Goal: Check status: Check status

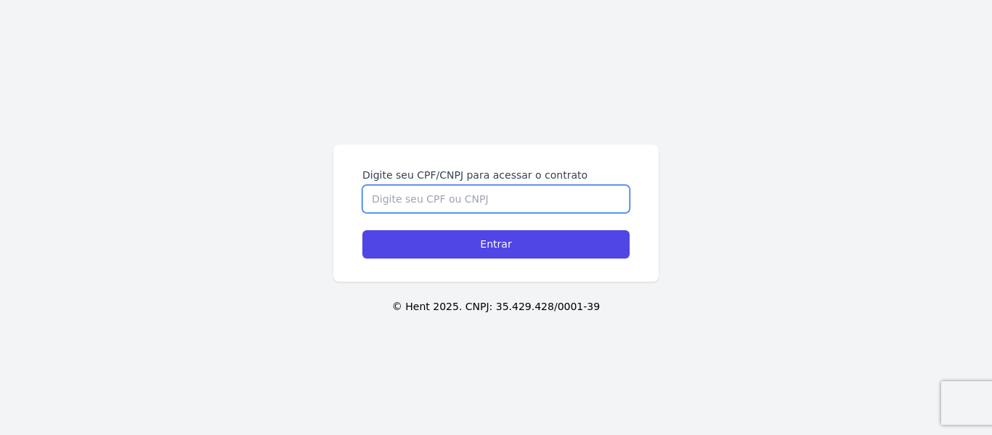
click at [389, 193] on input "Digite seu CPF/CNPJ para acessar o contrato" at bounding box center [495, 199] width 267 height 28
type input "03382144107"
click at [362, 230] on input "Entrar" at bounding box center [495, 244] width 267 height 28
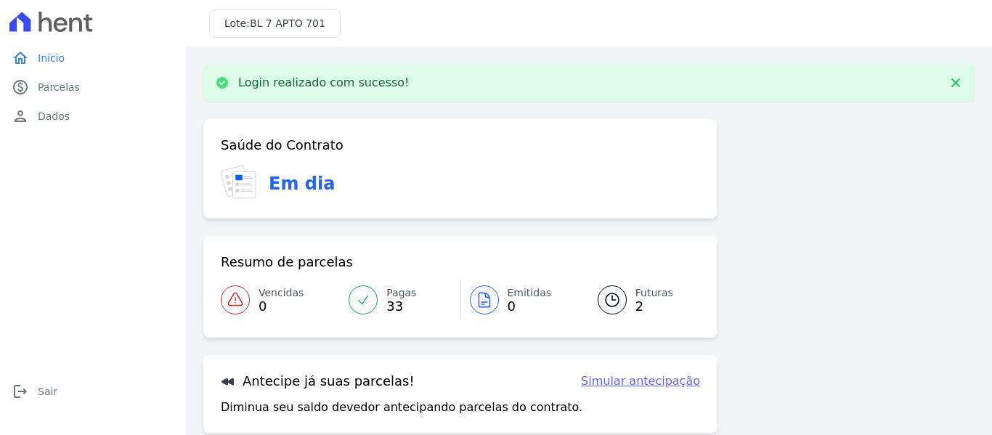
click at [620, 296] on div at bounding box center [612, 299] width 29 height 29
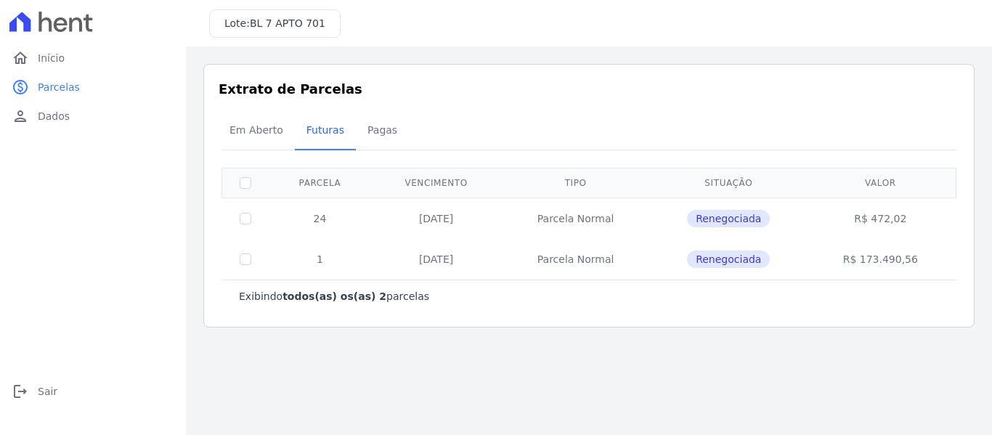
drag, startPoint x: 689, startPoint y: 216, endPoint x: 925, endPoint y: 207, distance: 237.0
click at [925, 207] on tr "24 [DATE] [GEOGRAPHIC_DATA] Renegociada R$ 472,02" at bounding box center [589, 218] width 734 height 41
click at [52, 54] on span "Início" at bounding box center [51, 58] width 27 height 15
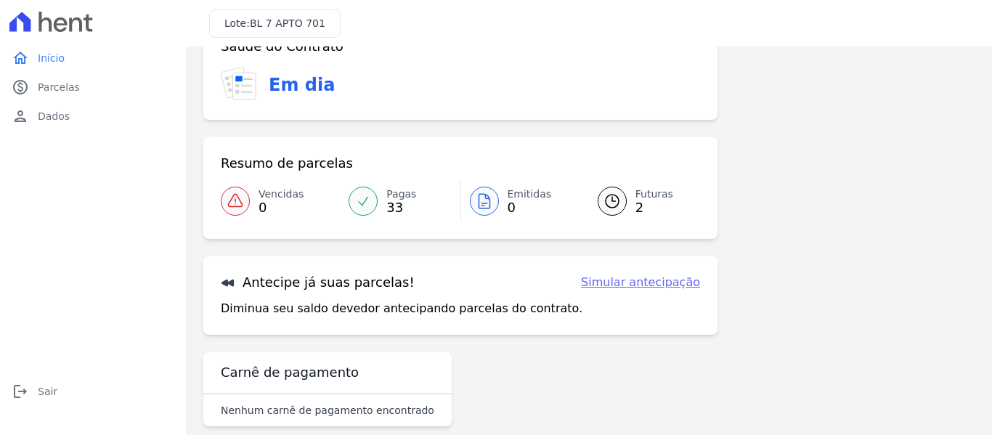
scroll to position [64, 0]
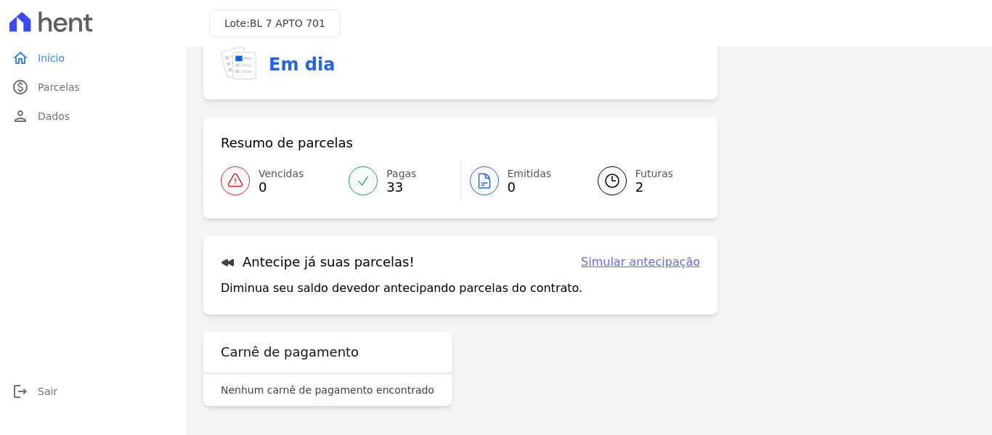
click at [628, 185] on link "Futuras 2" at bounding box center [640, 181] width 120 height 41
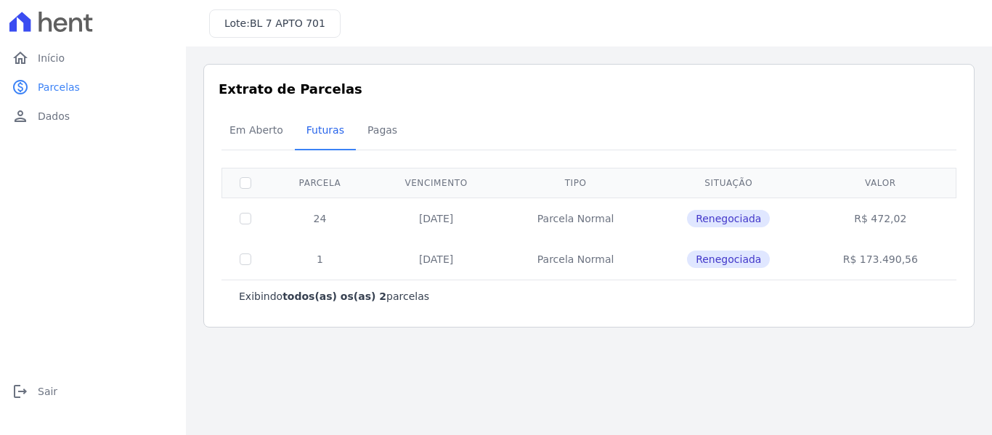
drag, startPoint x: 872, startPoint y: 223, endPoint x: 953, endPoint y: 209, distance: 81.8
click at [953, 209] on td "R$ 472,02" at bounding box center [880, 218] width 147 height 41
